Goal: Task Accomplishment & Management: Manage account settings

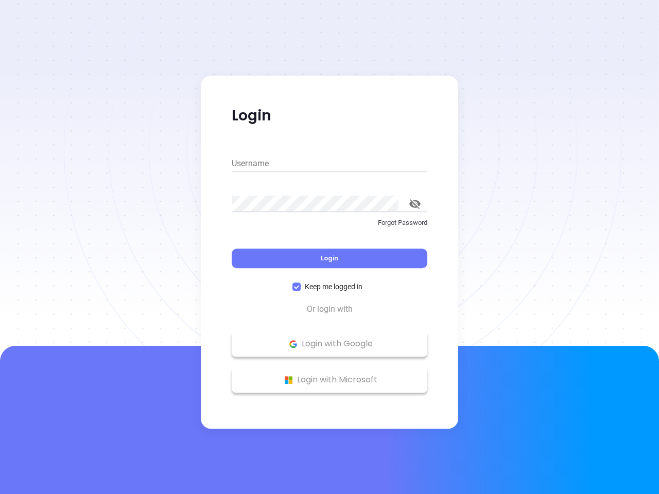
click at [329, 247] on div "Login" at bounding box center [330, 252] width 196 height 32
click at [329, 164] on input "Username" at bounding box center [330, 163] width 196 height 16
click at [415, 204] on icon "toggle password visibility" at bounding box center [414, 204] width 11 height 10
click at [329, 258] on span "Login" at bounding box center [330, 258] width 18 height 9
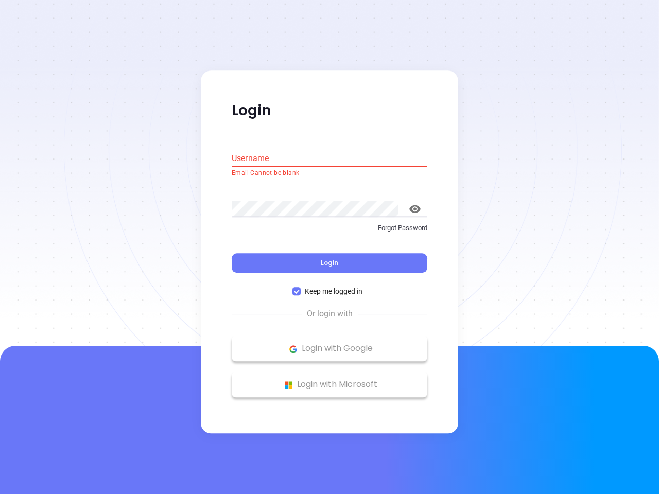
click at [329, 287] on span "Keep me logged in" at bounding box center [334, 291] width 66 height 11
click at [301, 288] on input "Keep me logged in" at bounding box center [296, 292] width 8 height 8
checkbox input "false"
click at [329, 344] on p "Login with Google" at bounding box center [329, 348] width 185 height 15
click at [329, 380] on p "Login with Microsoft" at bounding box center [329, 384] width 185 height 15
